Goal: Task Accomplishment & Management: Manage account settings

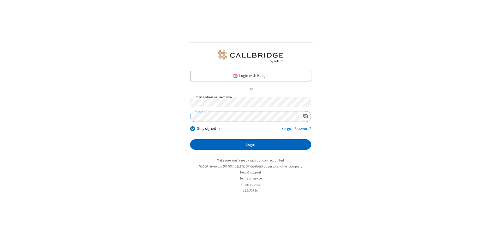
click at [250, 145] on button "Login" at bounding box center [250, 144] width 121 height 10
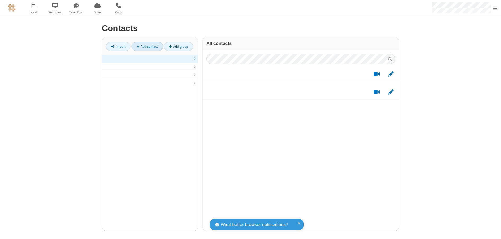
click at [150, 62] on link at bounding box center [150, 59] width 96 height 8
click at [147, 46] on link "Add contact" at bounding box center [147, 46] width 32 height 9
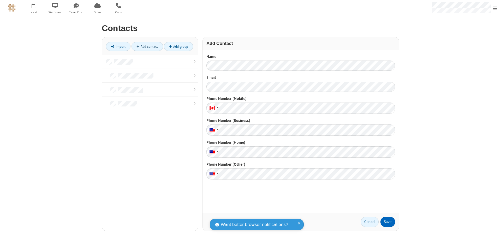
click at [388, 222] on button "Save" at bounding box center [387, 222] width 15 height 10
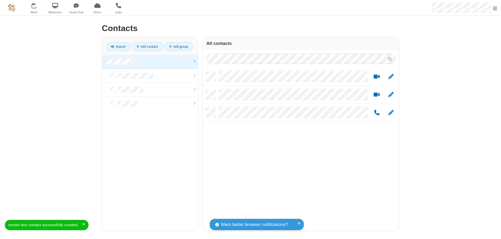
scroll to position [159, 193]
